Goal: Register for event/course

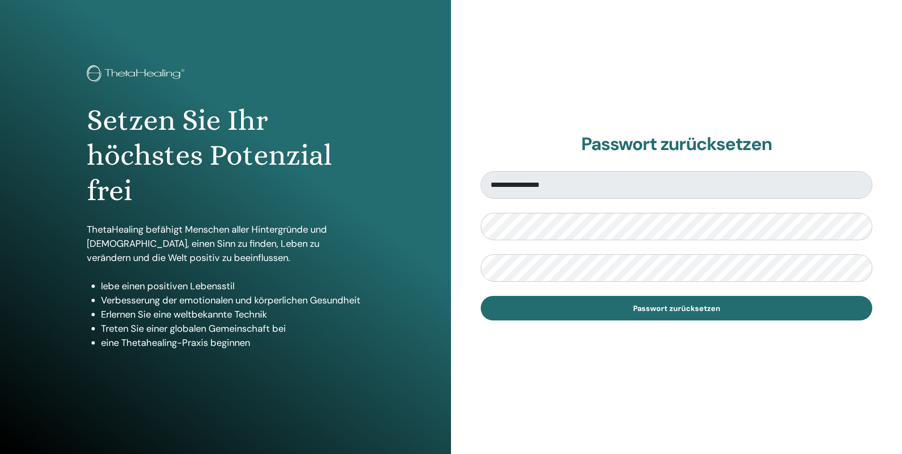
drag, startPoint x: 750, startPoint y: 403, endPoint x: 727, endPoint y: 380, distance: 32.4
click at [749, 403] on div "**********" at bounding box center [676, 227] width 451 height 454
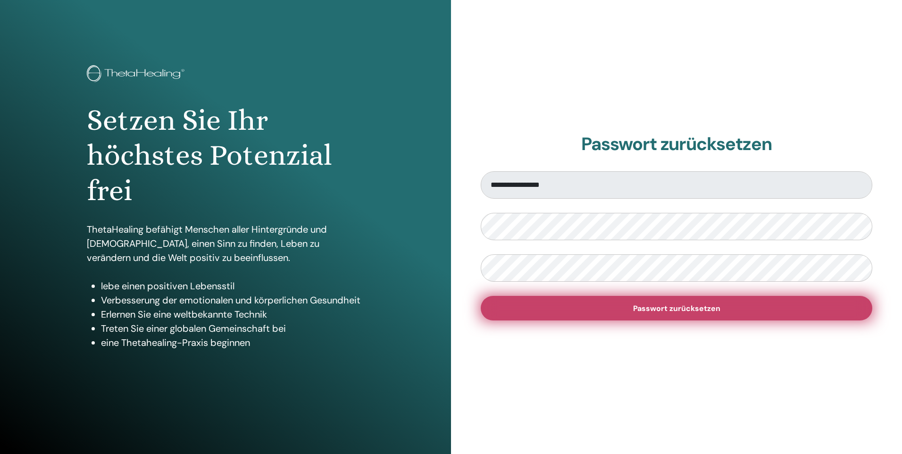
click at [687, 311] on span "Passwort zurücksetzen" at bounding box center [676, 308] width 87 height 10
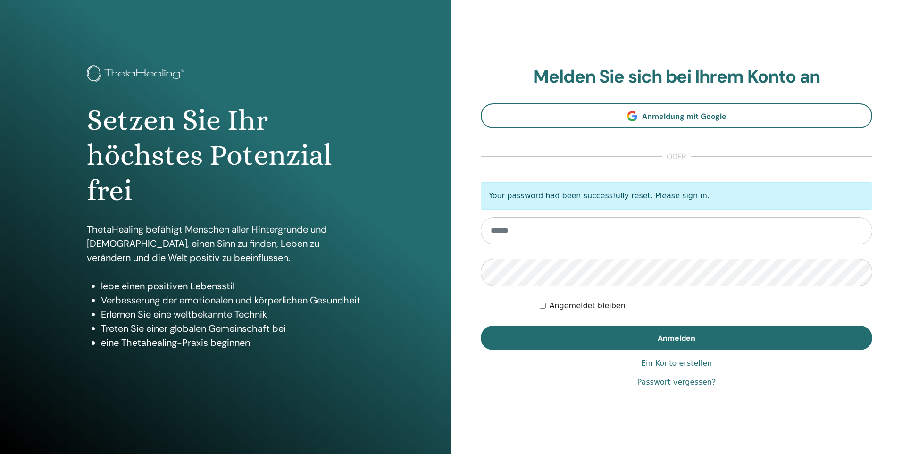
type input "**********"
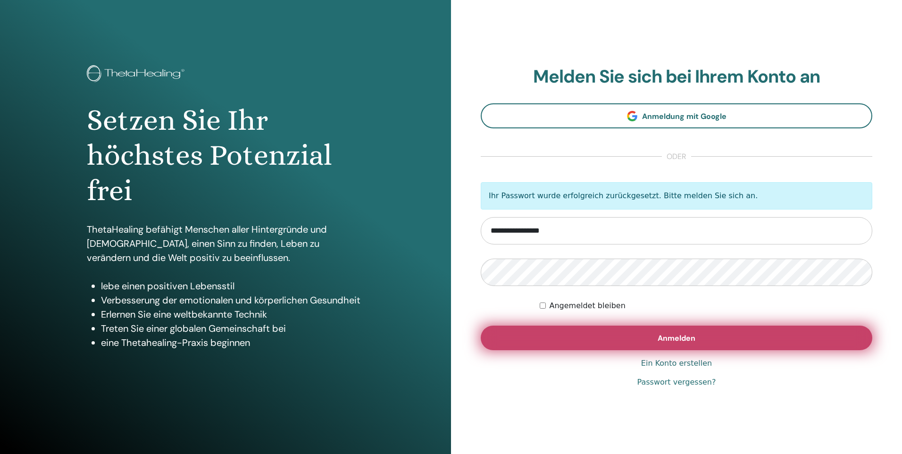
click at [642, 334] on button "Anmelden" at bounding box center [677, 338] width 392 height 25
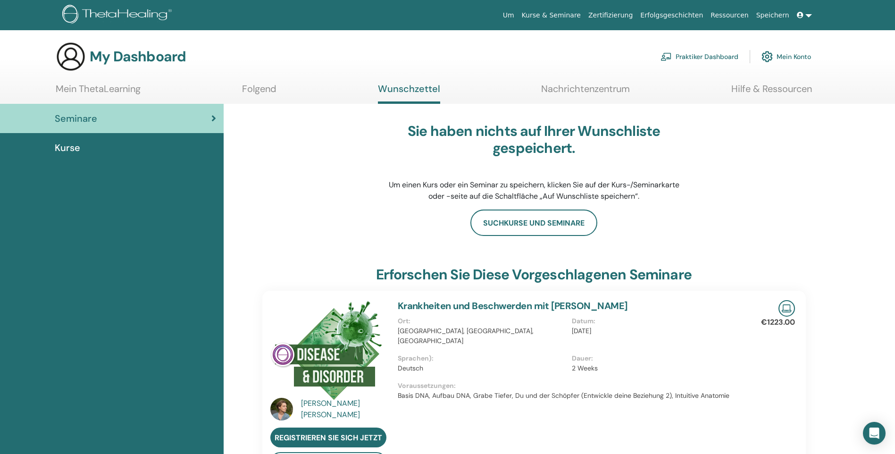
click at [800, 56] on link "Mein Konto" at bounding box center [786, 56] width 50 height 21
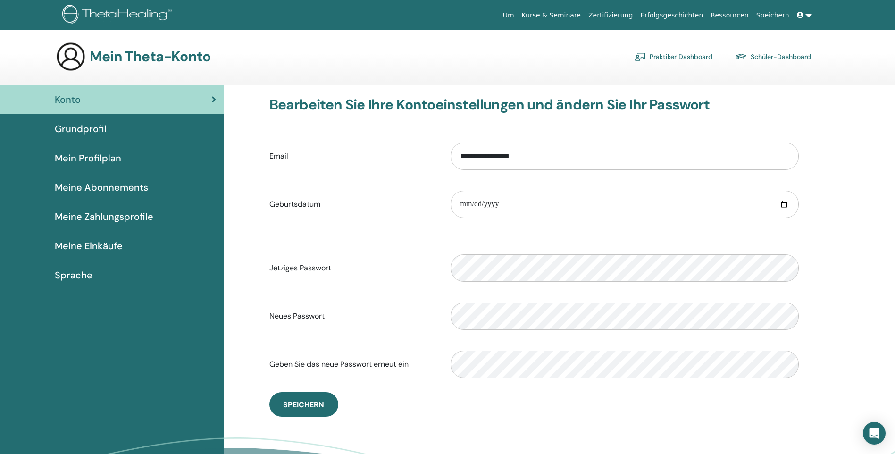
click at [787, 58] on link "Schüler-Dashboard" at bounding box center [772, 56] width 75 height 15
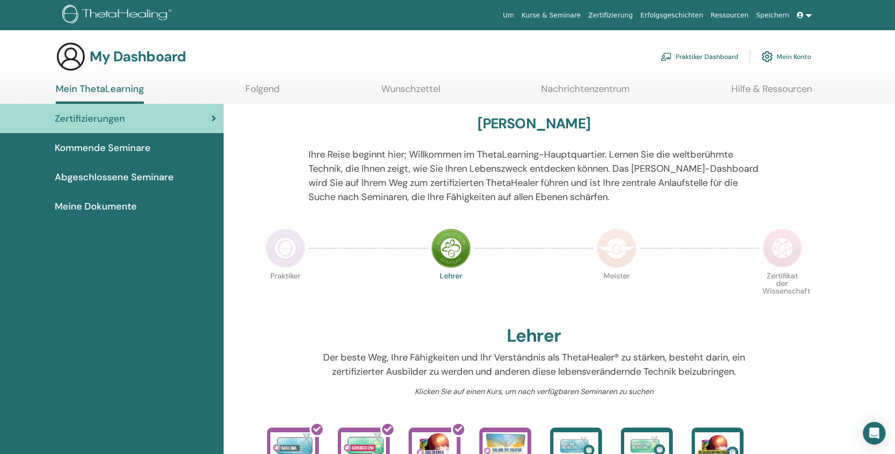
click at [106, 204] on span "Meine Dokumente" at bounding box center [96, 206] width 82 height 14
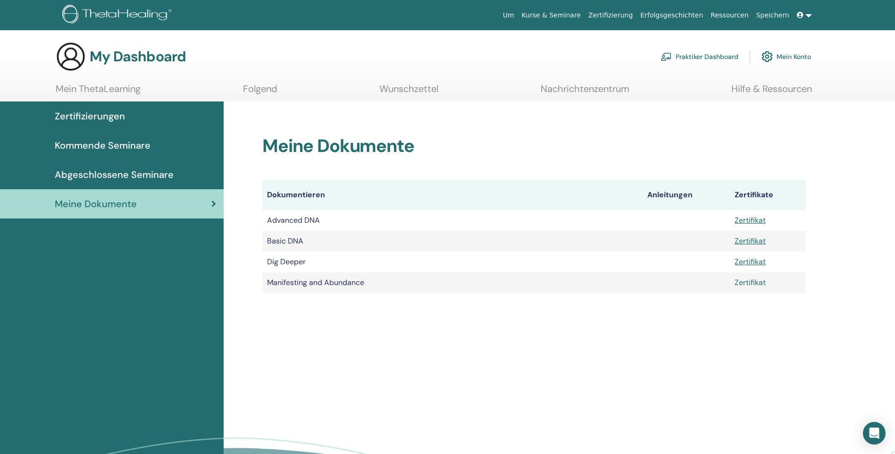
click at [750, 283] on link "Zertifikat" at bounding box center [750, 282] width 31 height 10
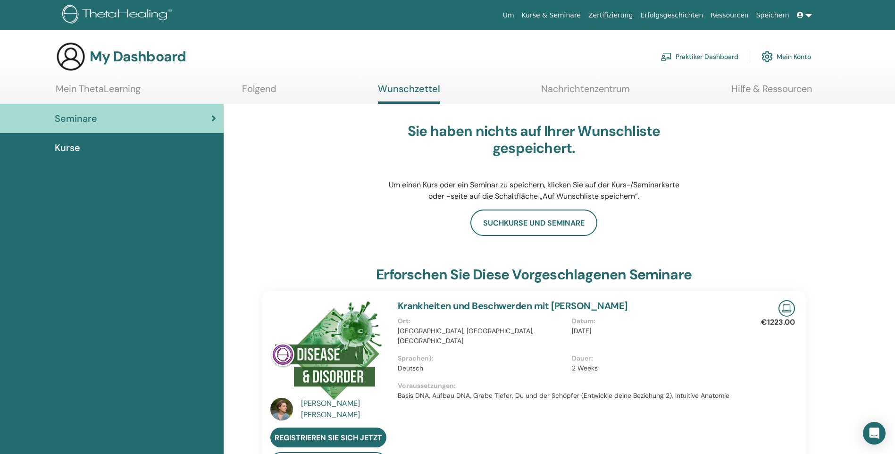
click at [791, 58] on link "Mein Konto" at bounding box center [786, 56] width 50 height 21
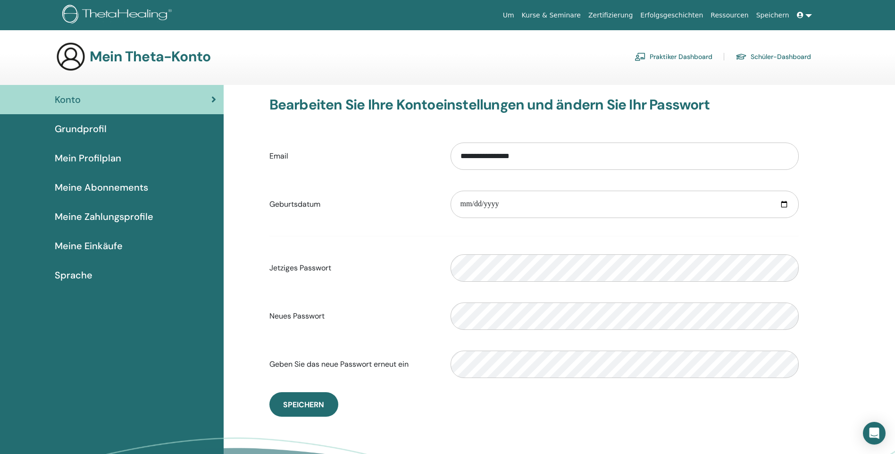
click at [770, 53] on link "Schüler-Dashboard" at bounding box center [772, 56] width 75 height 15
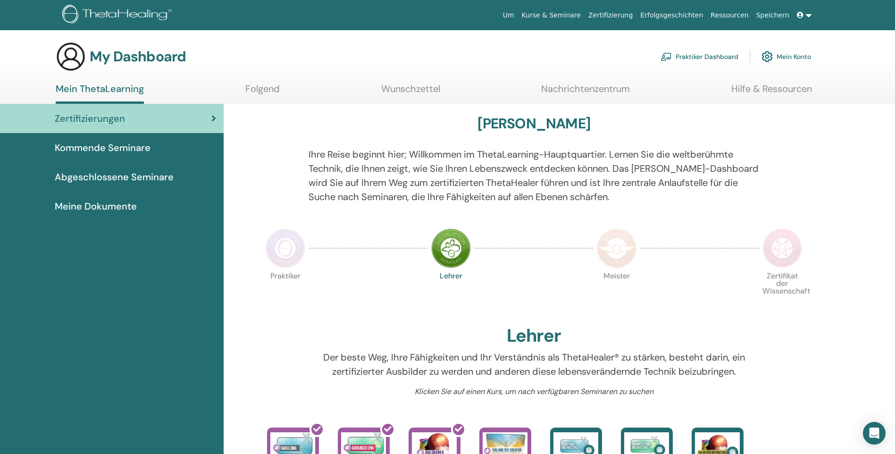
click at [102, 208] on span "Meine Dokumente" at bounding box center [96, 206] width 82 height 14
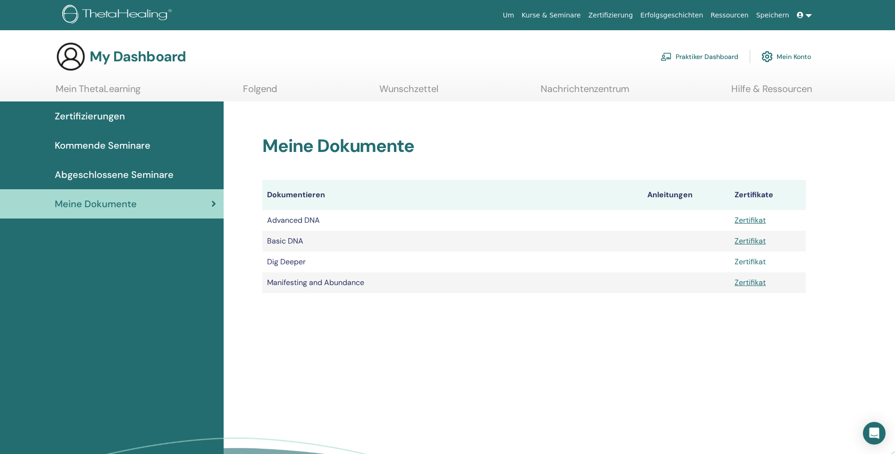
click at [751, 261] on link "Zertifikat" at bounding box center [750, 262] width 31 height 10
click at [113, 117] on span "Zertifizierungen" at bounding box center [90, 116] width 70 height 14
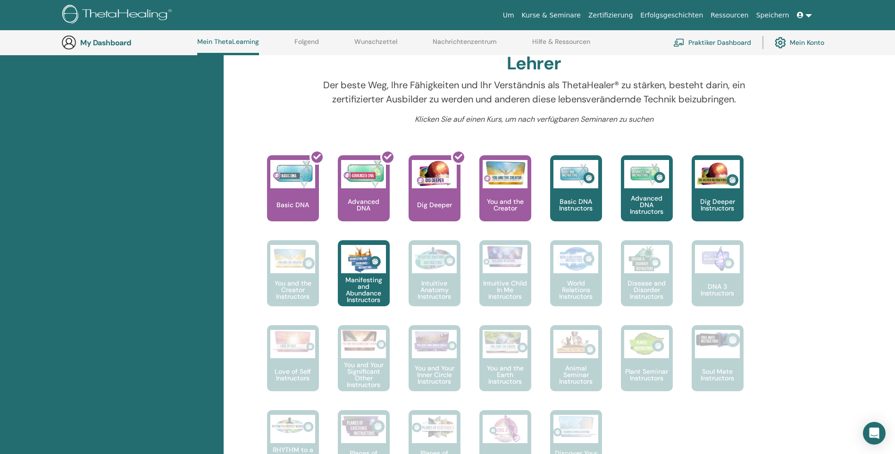
scroll to position [308, 0]
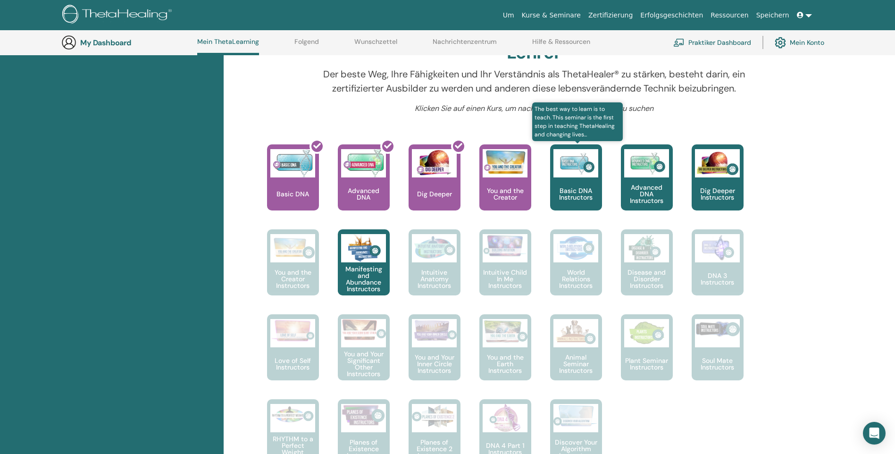
click at [575, 192] on p "Basic DNA Instructors" at bounding box center [576, 193] width 52 height 13
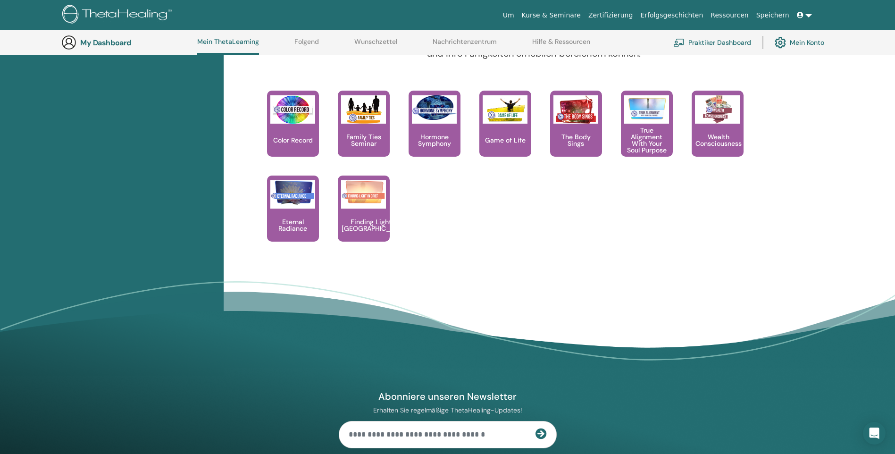
scroll to position [685, 0]
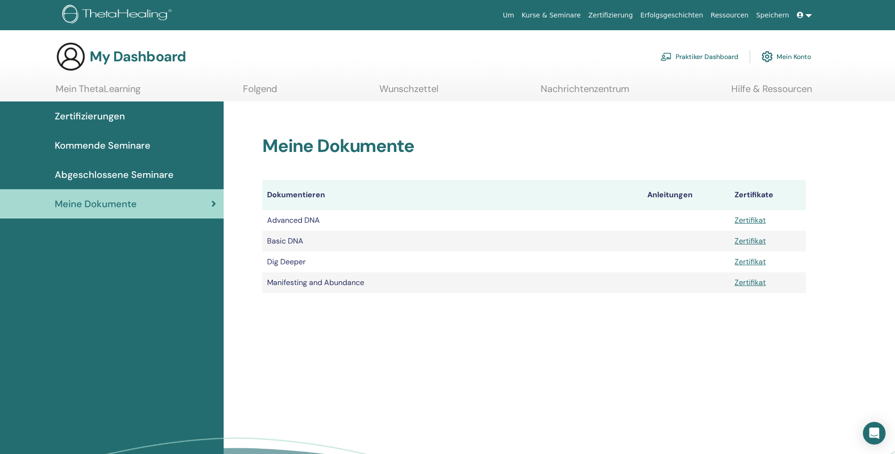
click at [116, 144] on span "Kommende Seminare" at bounding box center [103, 145] width 96 height 14
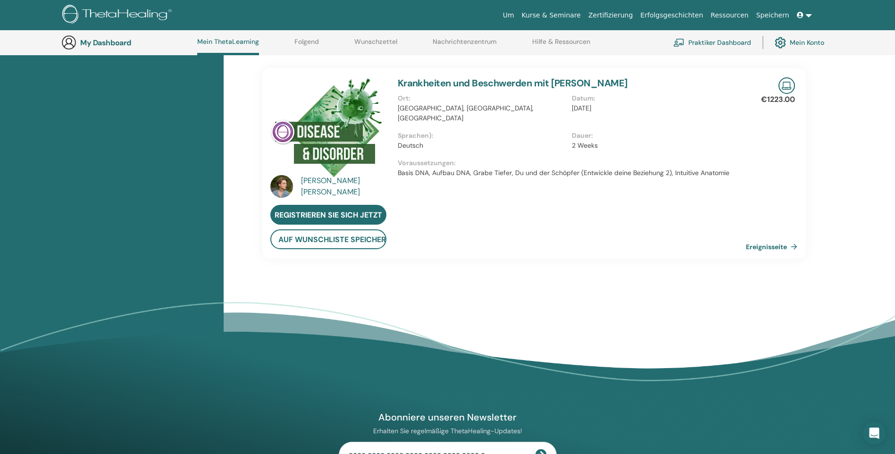
scroll to position [676, 0]
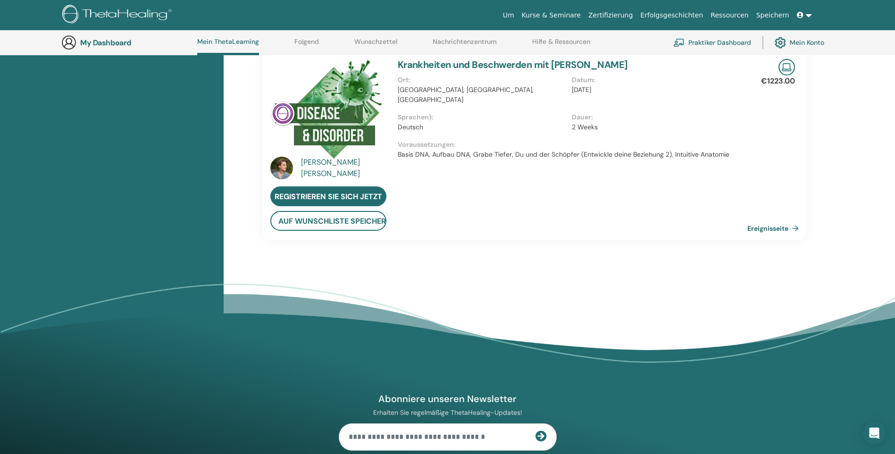
click at [796, 225] on link "Ereignisseite" at bounding box center [774, 228] width 55 height 14
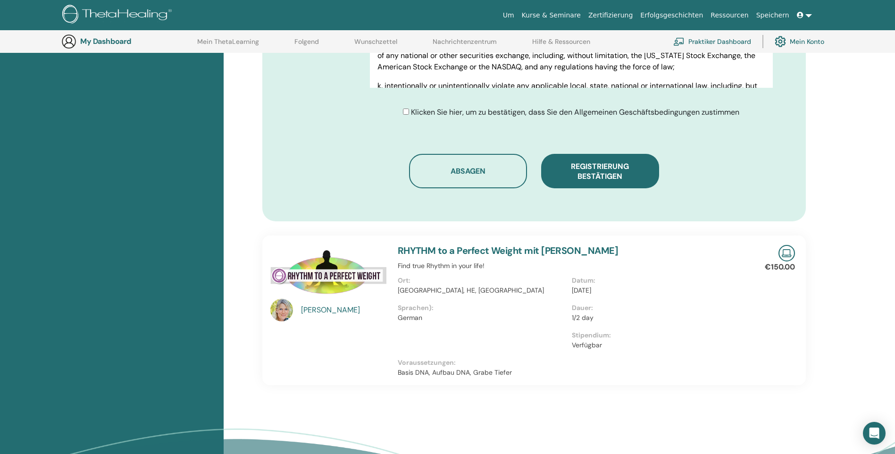
scroll to position [542, 0]
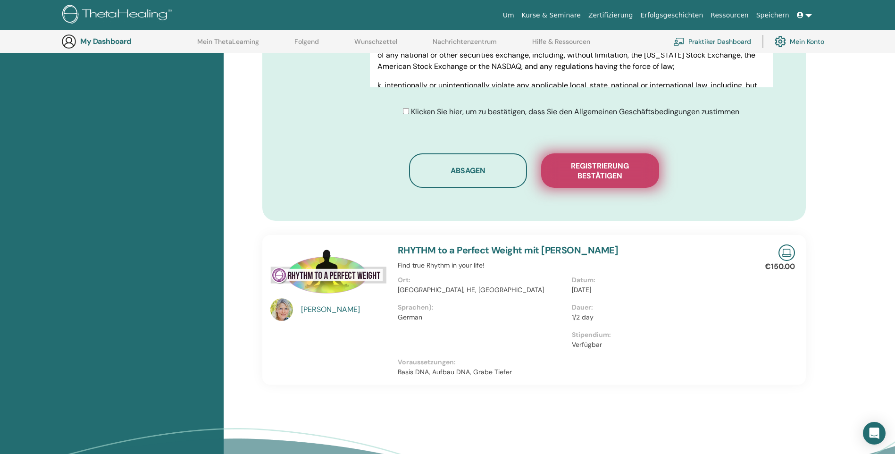
click at [610, 161] on span "Registrierung bestätigen" at bounding box center [600, 171] width 94 height 20
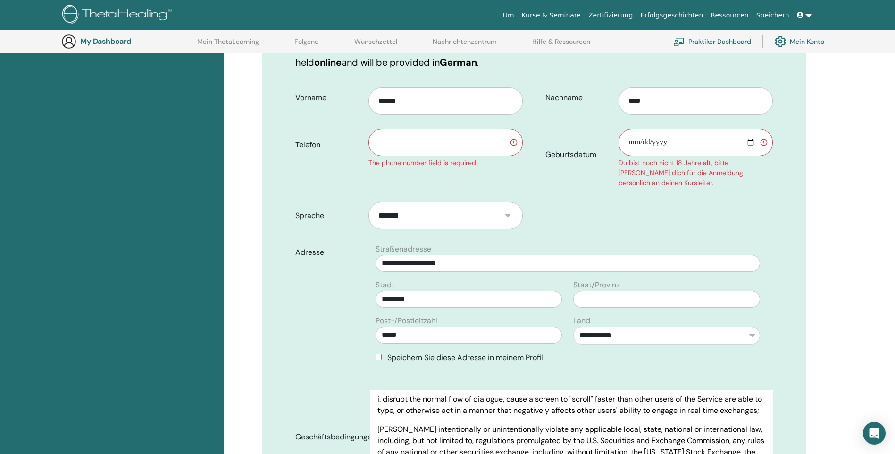
scroll to position [164, 0]
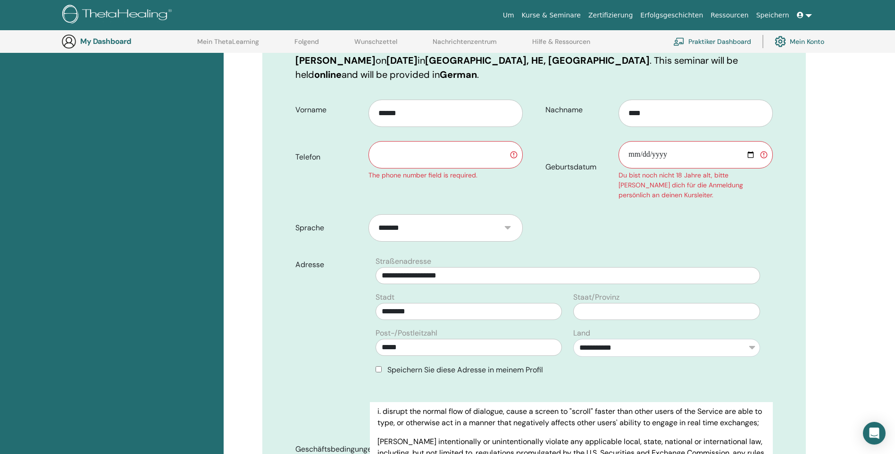
click at [429, 142] on input "text" at bounding box center [445, 154] width 154 height 27
type input "**********"
type input "******"
click at [628, 141] on input "Geburtsdatum" at bounding box center [695, 154] width 154 height 27
type input "**********"
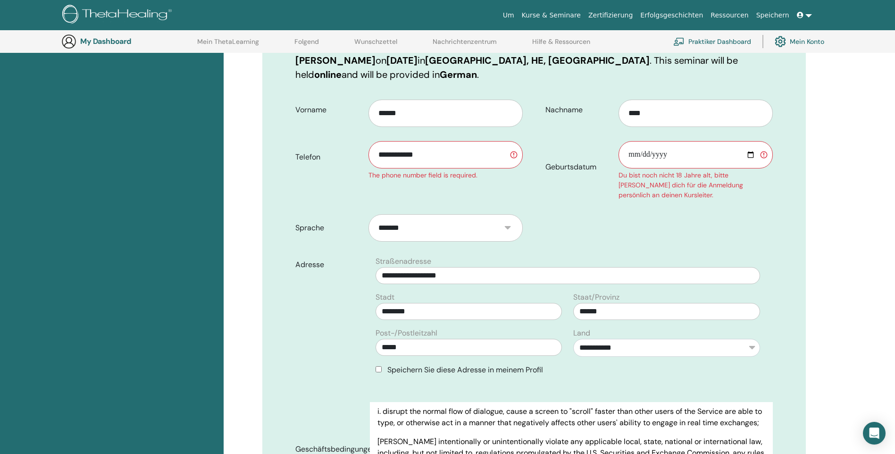
click at [649, 198] on form "**********" at bounding box center [534, 313] width 492 height 441
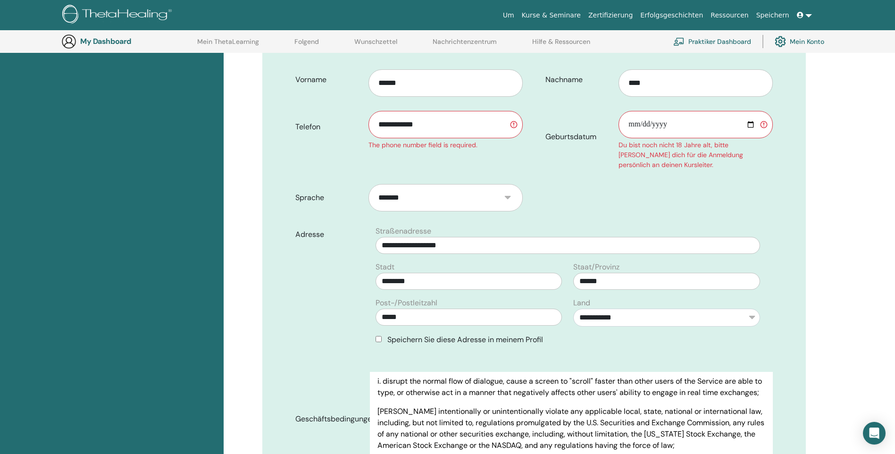
scroll to position [211, 0]
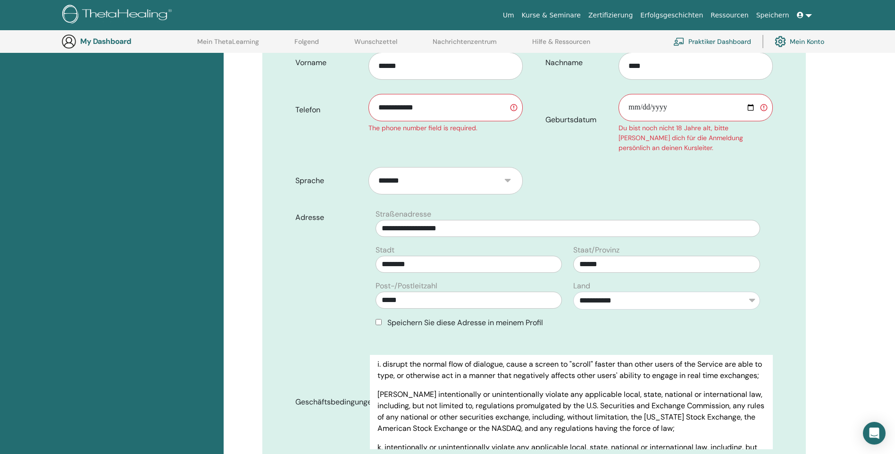
click at [466, 94] on input "**********" at bounding box center [445, 107] width 154 height 27
click at [457, 94] on input "**********" at bounding box center [445, 107] width 154 height 27
click at [563, 151] on form "**********" at bounding box center [534, 266] width 492 height 441
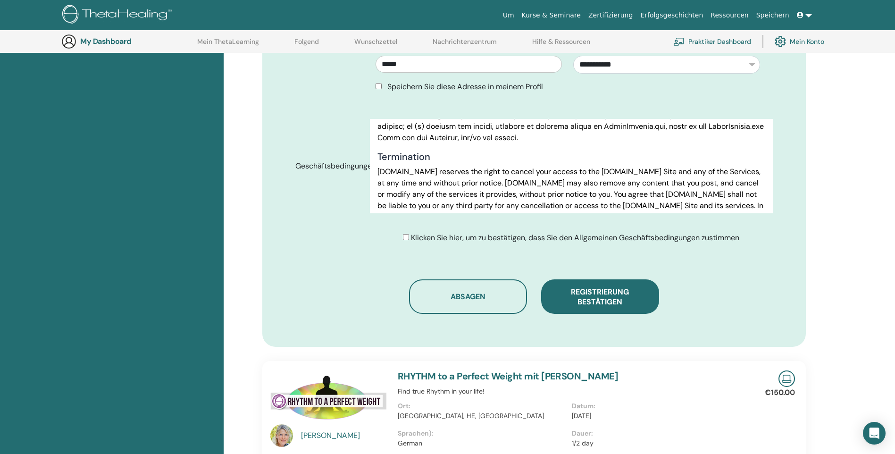
scroll to position [2595, 0]
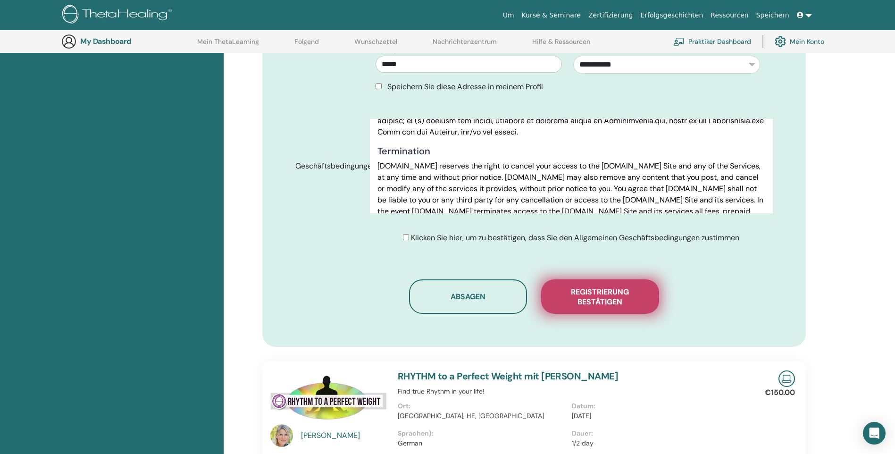
click at [591, 287] on span "Registrierung bestätigen" at bounding box center [600, 297] width 94 height 20
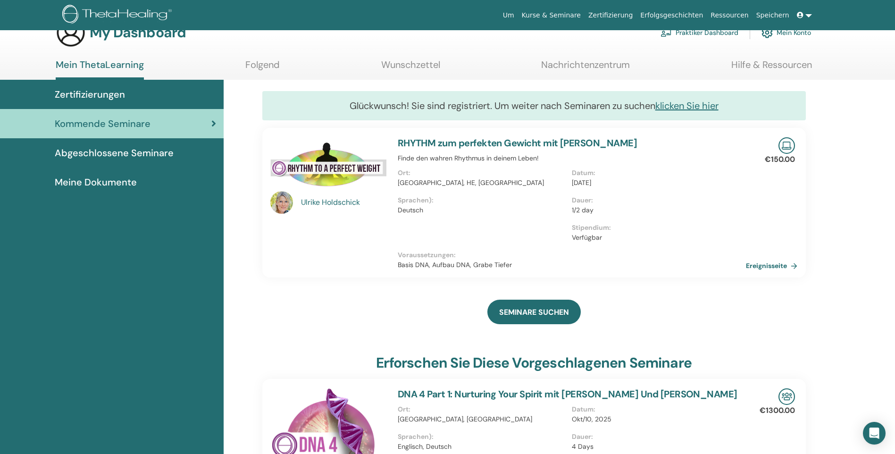
scroll to position [47, 0]
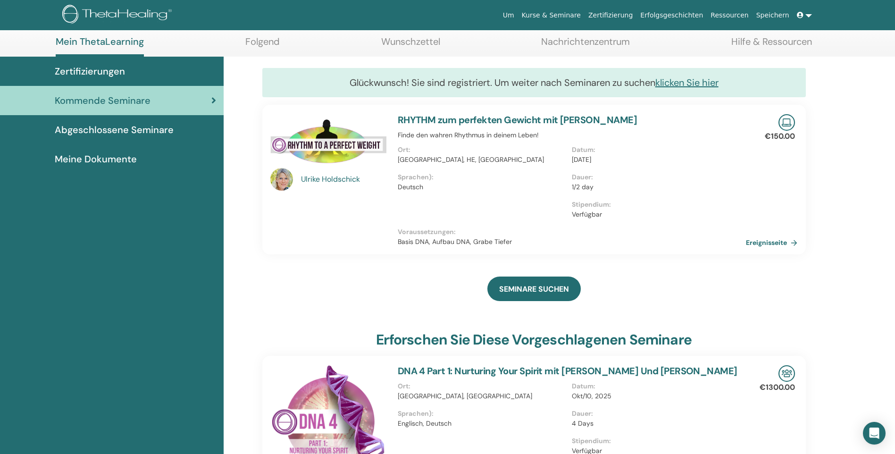
click at [785, 122] on img at bounding box center [786, 122] width 17 height 17
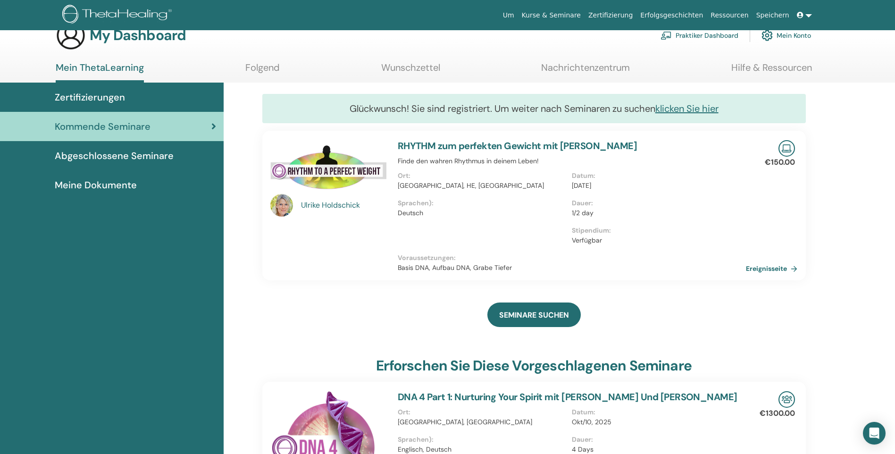
scroll to position [0, 0]
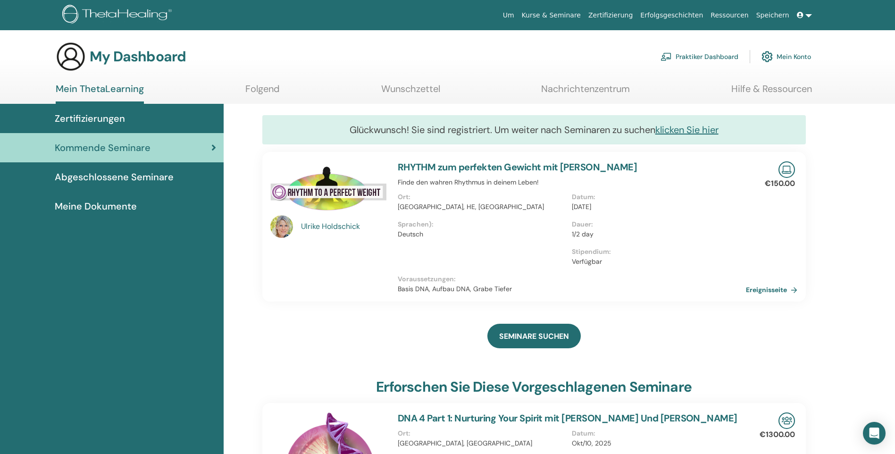
click at [311, 189] on img at bounding box center [328, 189] width 116 height 57
click at [108, 178] on span "Abgeschlossene Seminare" at bounding box center [114, 177] width 119 height 14
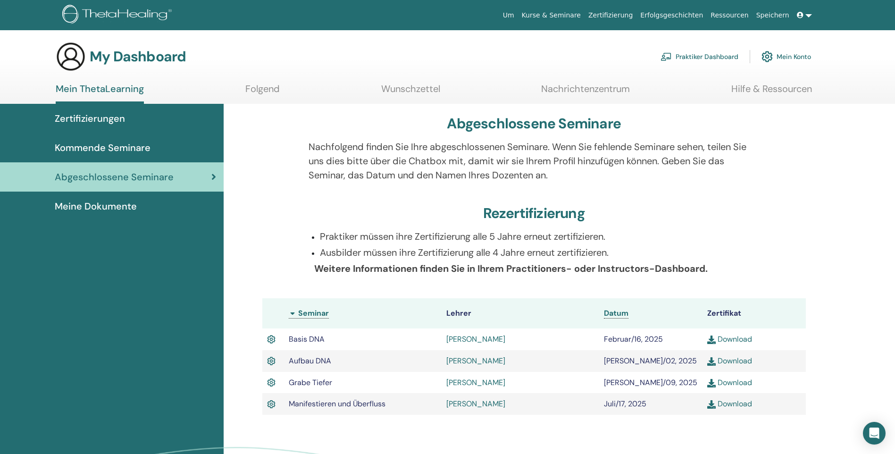
scroll to position [47, 0]
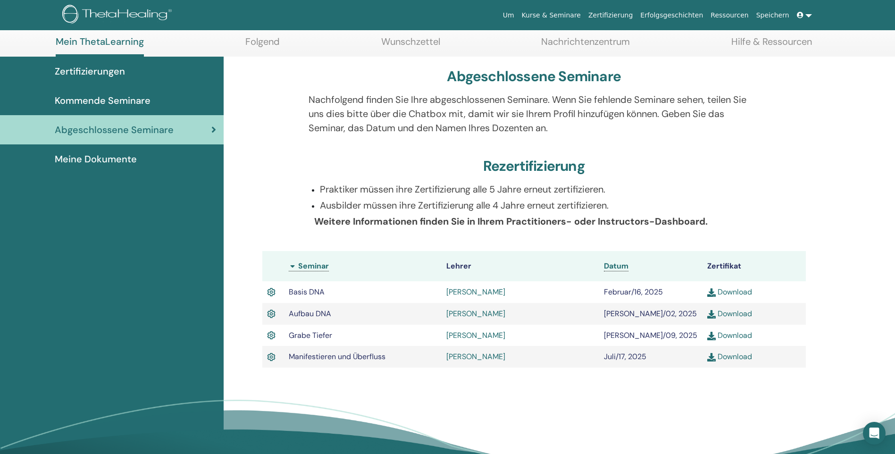
click at [107, 156] on span "Meine Dokumente" at bounding box center [96, 159] width 82 height 14
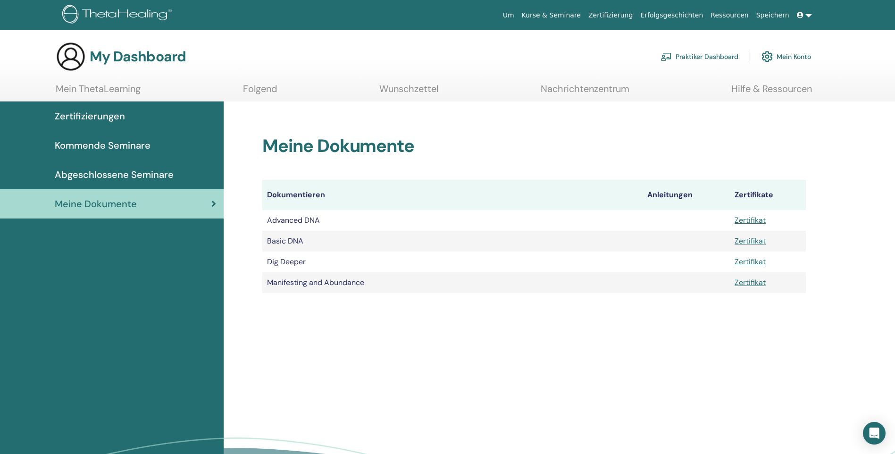
click at [98, 173] on span "Abgeschlossene Seminare" at bounding box center [114, 174] width 119 height 14
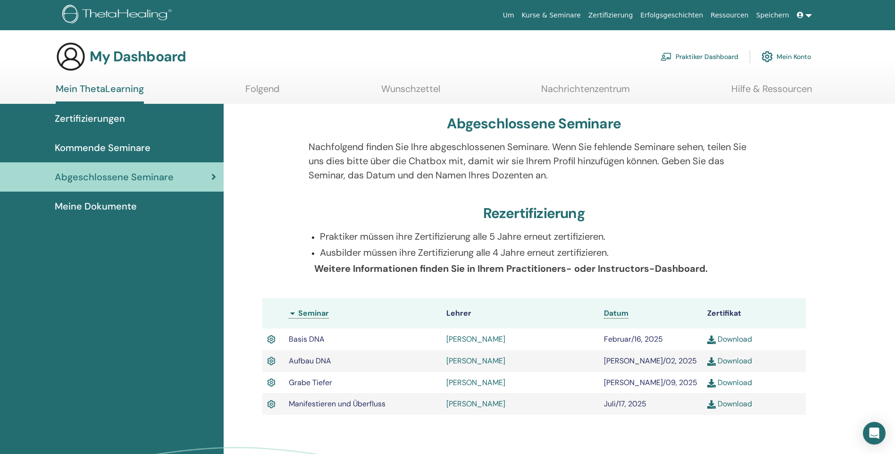
click at [91, 147] on span "Kommende Seminare" at bounding box center [103, 148] width 96 height 14
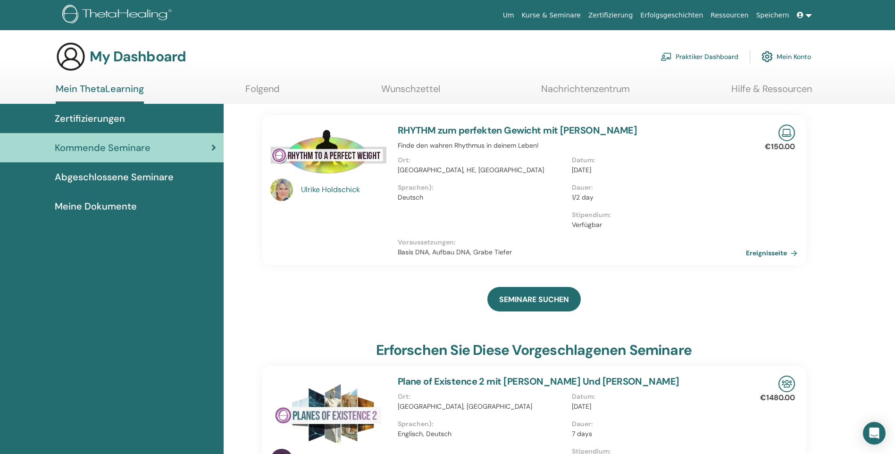
click at [96, 90] on link "Mein ThetaLearning" at bounding box center [100, 93] width 88 height 21
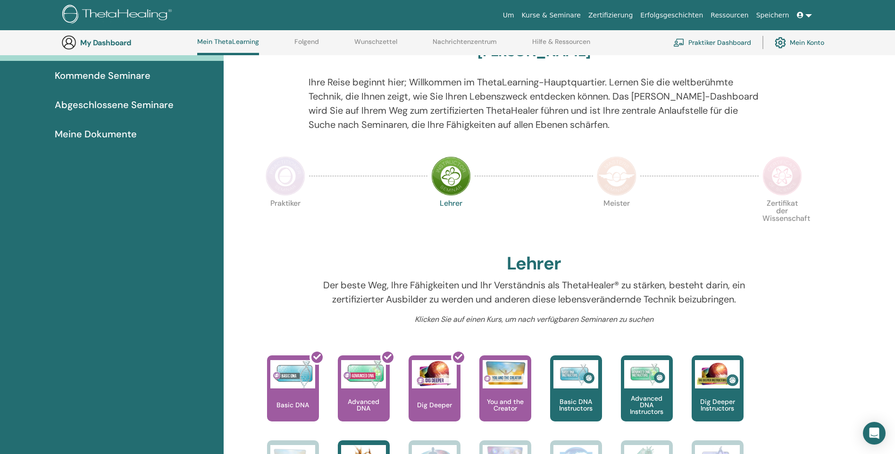
scroll to position [119, 0]
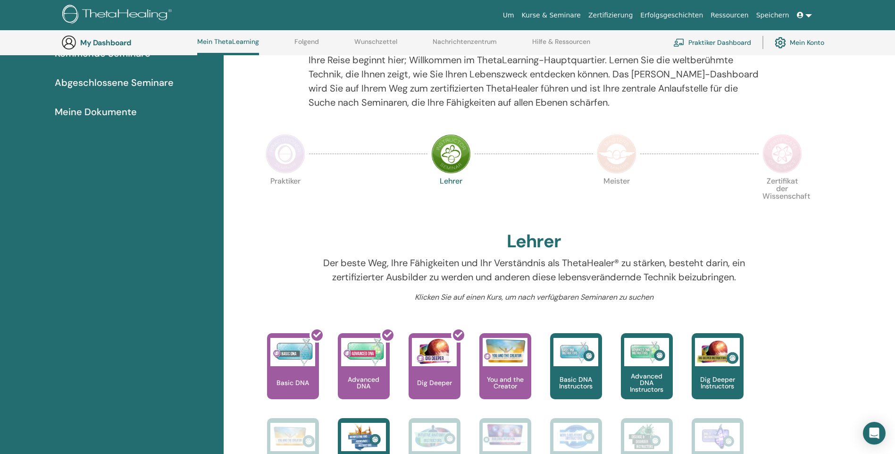
click at [455, 152] on img at bounding box center [451, 154] width 40 height 40
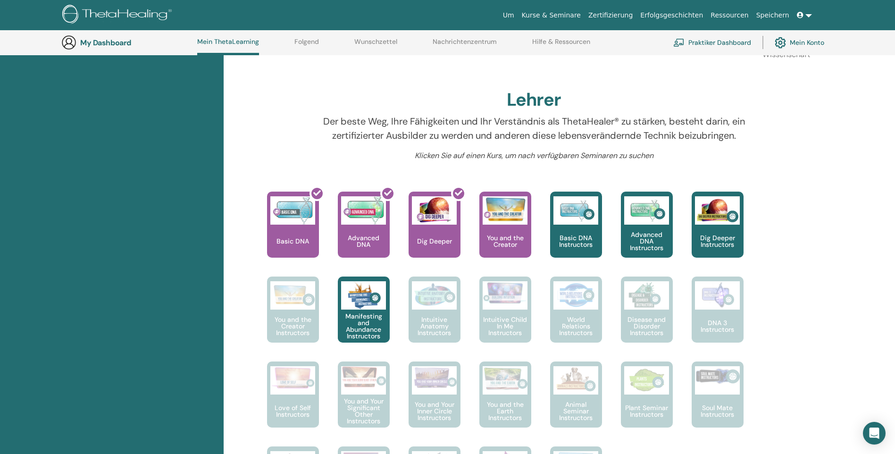
scroll to position [308, 0]
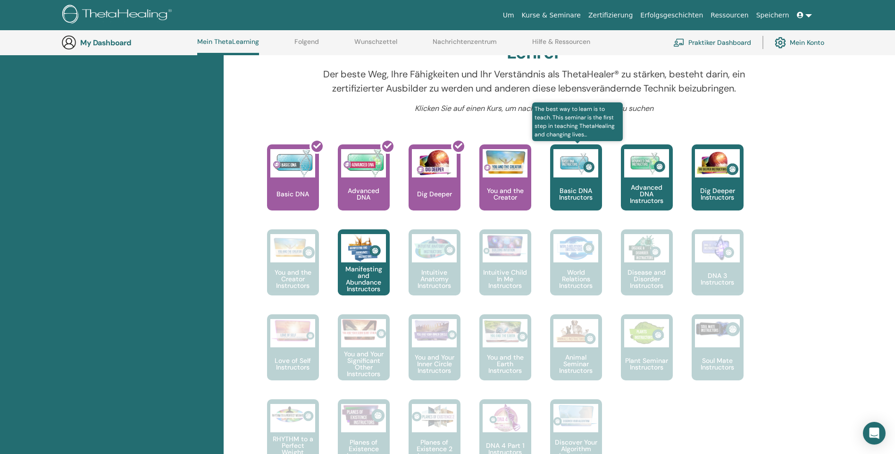
click at [571, 197] on p "Basic DNA Instructors" at bounding box center [576, 193] width 52 height 13
